Goal: Find specific page/section: Find specific page/section

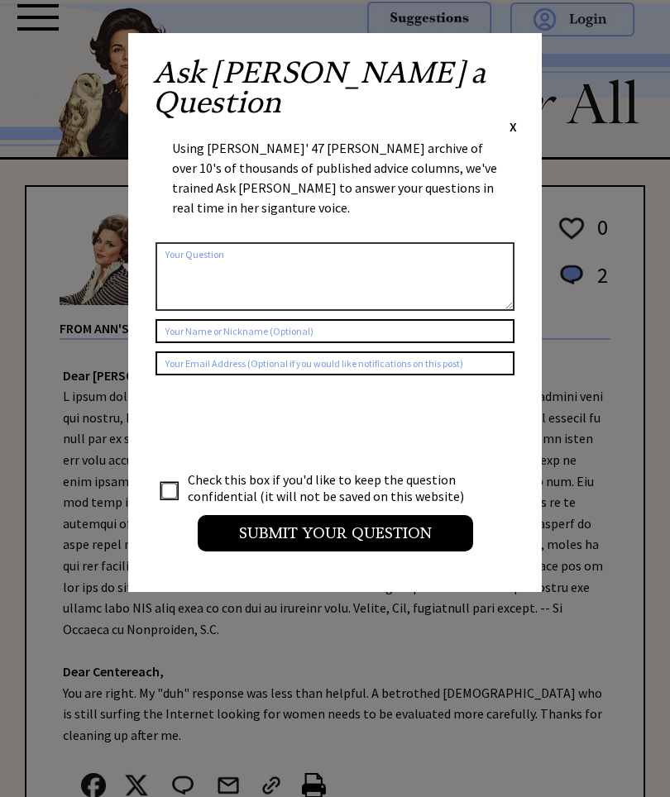
click at [510, 117] on div "X" at bounding box center [512, 126] width 7 height 18
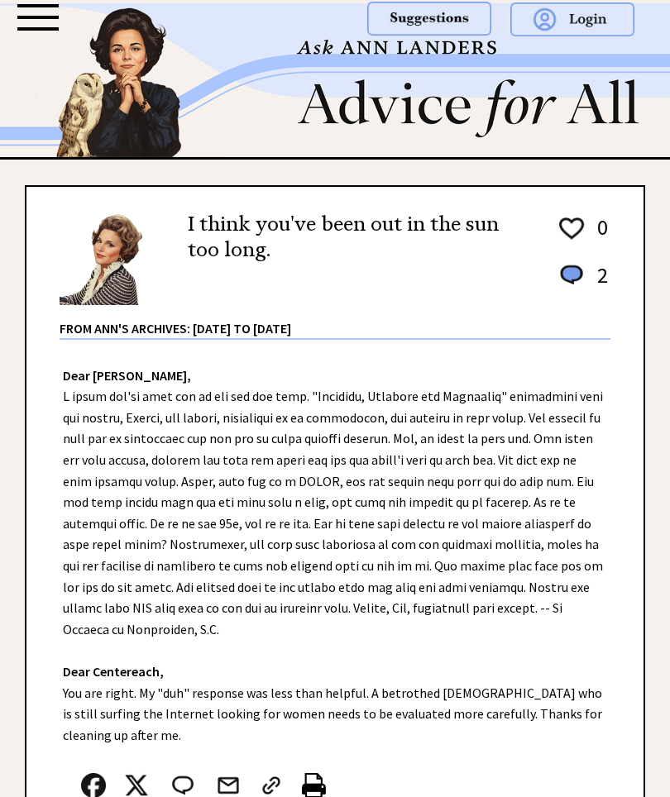
click at [46, 45] on div at bounding box center [38, 37] width 43 height 74
click at [51, 30] on div at bounding box center [37, 28] width 41 height 3
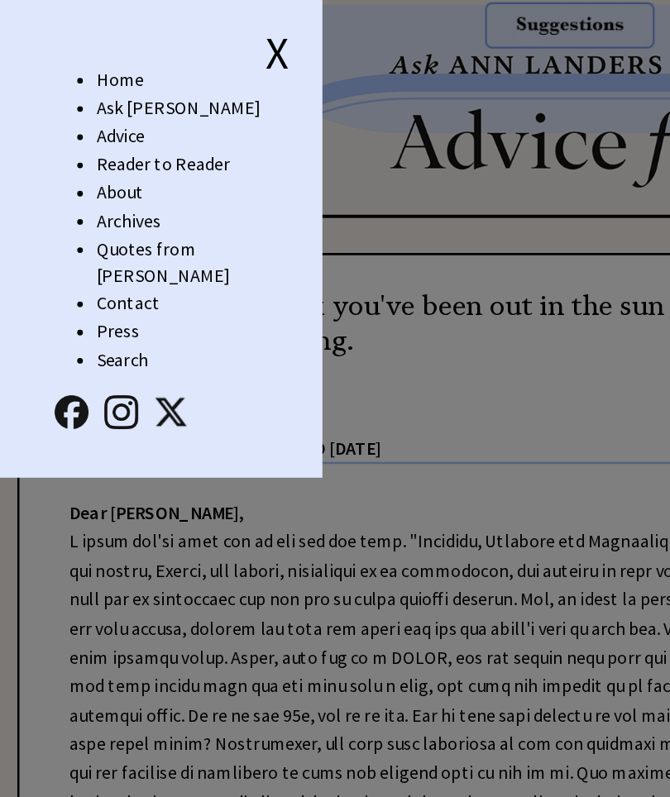
click at [112, 160] on link "Archives" at bounding box center [106, 161] width 47 height 17
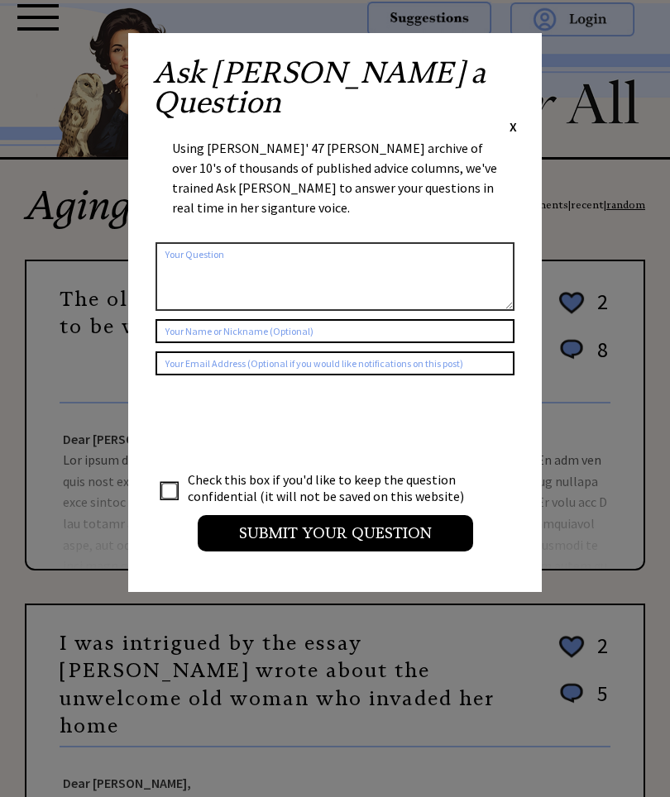
click at [511, 117] on div "X" at bounding box center [512, 126] width 7 height 18
